Goal: Transaction & Acquisition: Purchase product/service

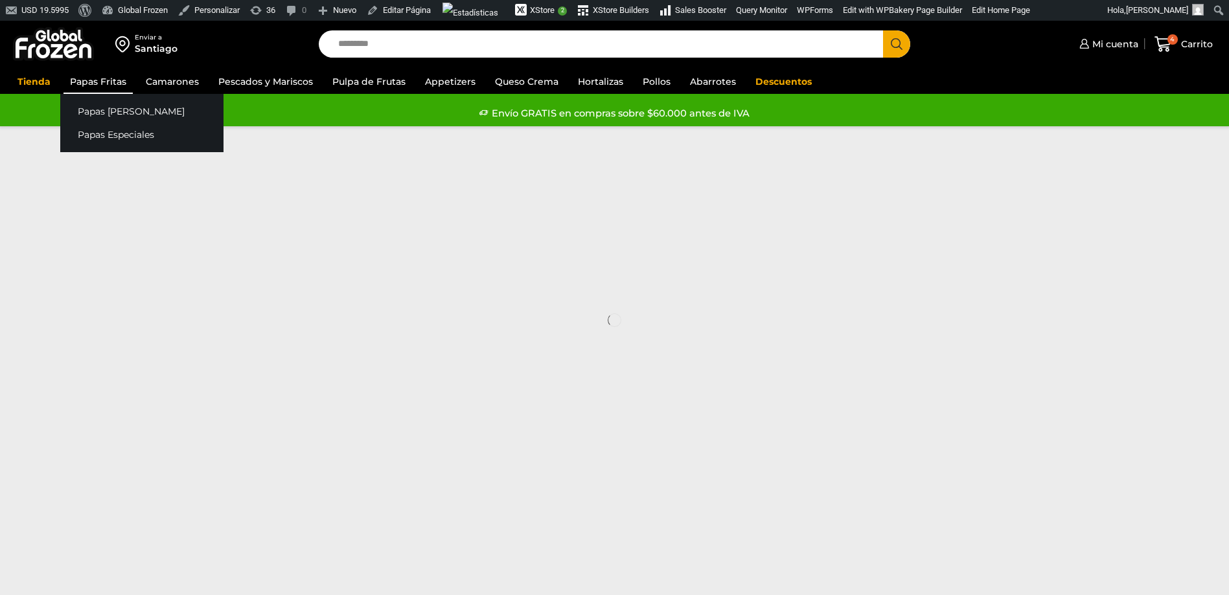
click at [109, 83] on link "Papas Fritas" at bounding box center [97, 81] width 69 height 25
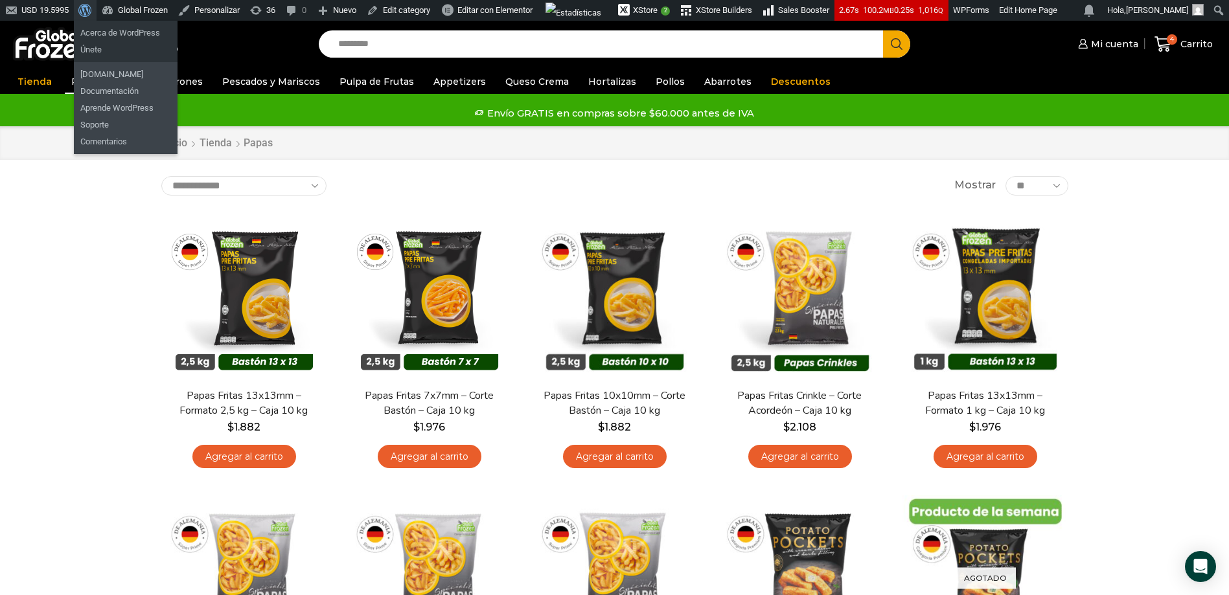
click at [88, 10] on span "Barra de herramientas" at bounding box center [83, 9] width 10 height 18
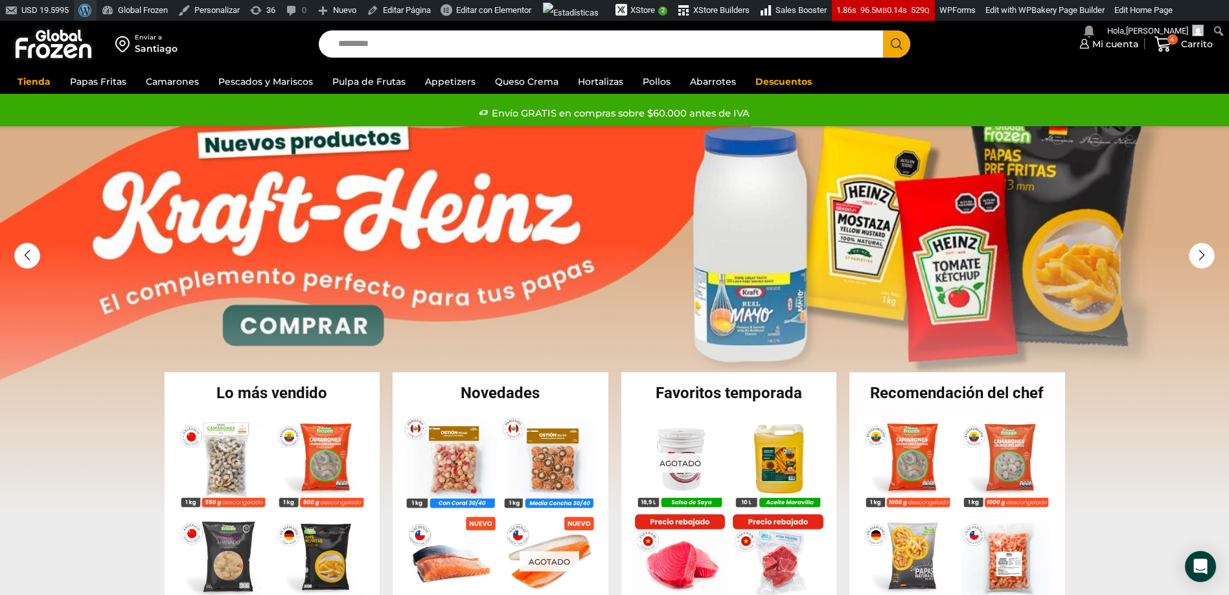
click at [84, 14] on span "Barra de herramientas" at bounding box center [83, 9] width 10 height 18
